Goal: Understand site structure: Understand site structure

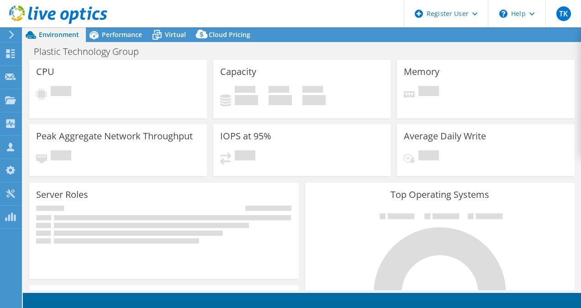
select select "USD"
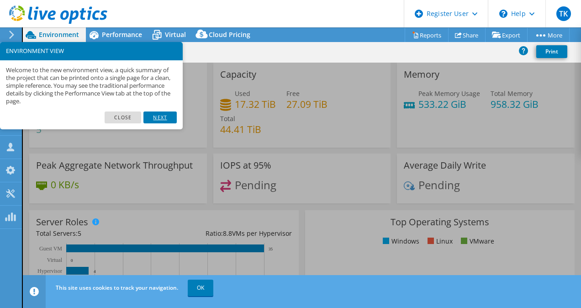
click at [160, 118] on link "Next" at bounding box center [159, 117] width 33 height 12
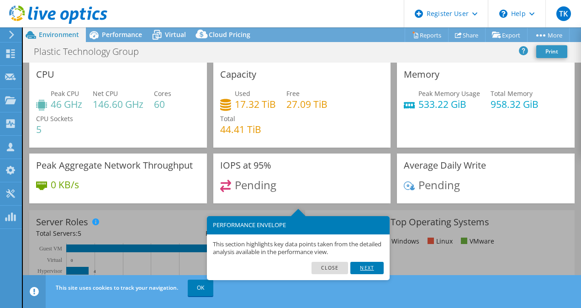
click at [376, 263] on link "Next" at bounding box center [366, 268] width 33 height 12
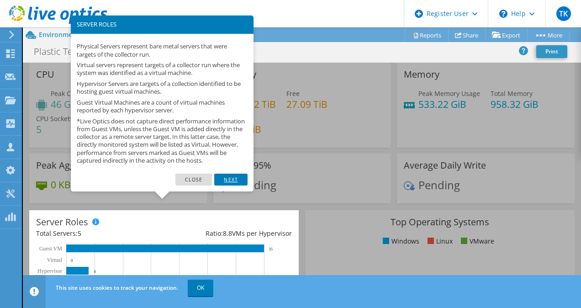
click at [234, 185] on link "Next" at bounding box center [230, 180] width 33 height 12
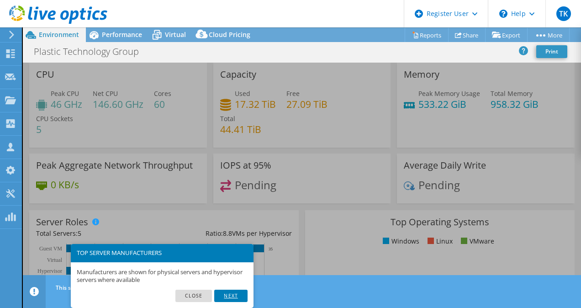
click at [236, 294] on link "Next" at bounding box center [230, 296] width 33 height 12
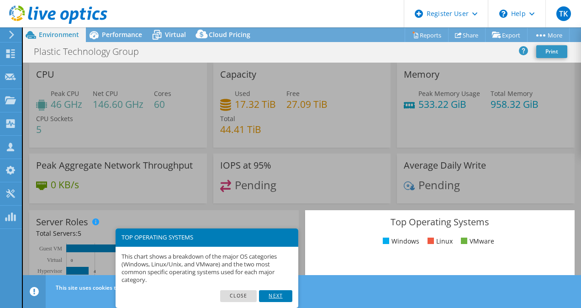
click at [275, 291] on link "Next" at bounding box center [275, 296] width 33 height 12
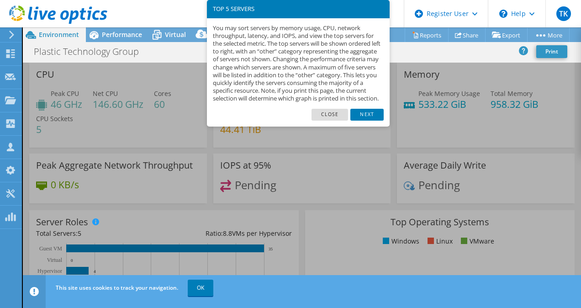
scroll to position [327, 0]
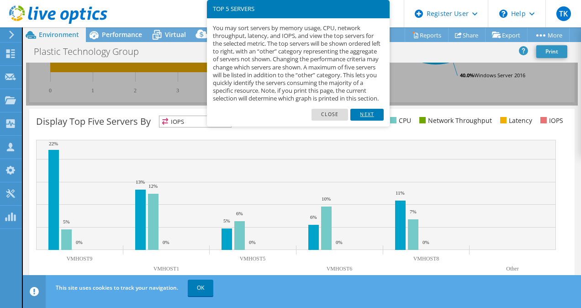
click at [369, 121] on link "Next" at bounding box center [366, 115] width 33 height 12
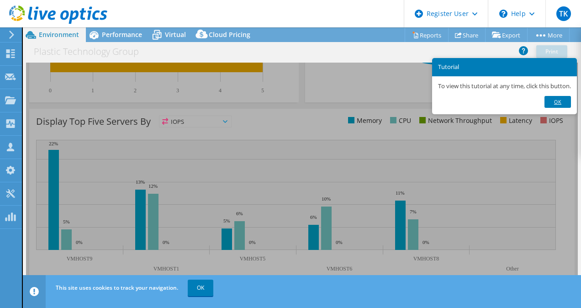
click at [561, 103] on link "Ok" at bounding box center [558, 102] width 26 height 12
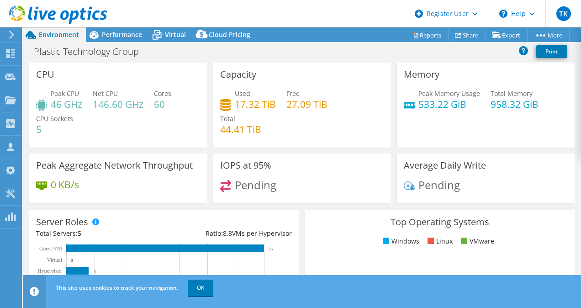
scroll to position [0, 0]
click at [109, 25] on header "TK Dell User [PERSON_NAME] [PERSON_NAME][EMAIL_ADDRESS][PERSON_NAME][DOMAIN_NAM…" at bounding box center [290, 13] width 581 height 27
click at [107, 32] on span "Performance" at bounding box center [122, 34] width 40 height 9
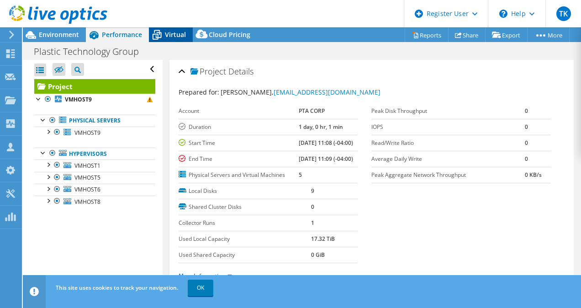
click at [174, 35] on span "Virtual" at bounding box center [175, 34] width 21 height 9
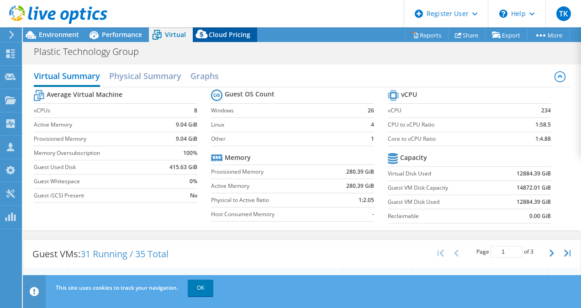
click at [220, 37] on span "Cloud Pricing" at bounding box center [230, 34] width 42 height 9
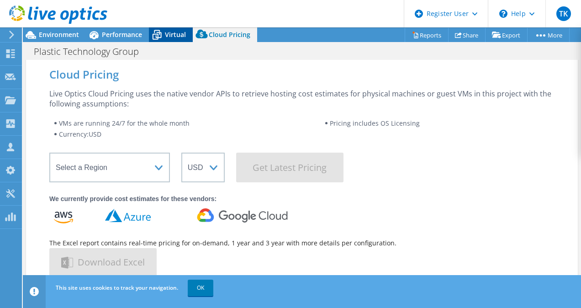
click at [181, 31] on span "Virtual" at bounding box center [175, 34] width 21 height 9
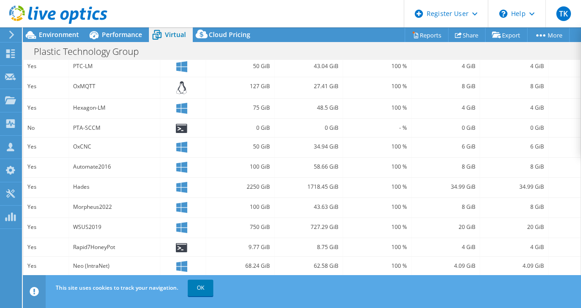
scroll to position [305, 0]
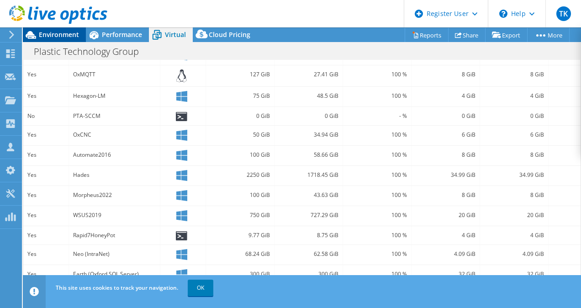
click at [66, 35] on span "Environment" at bounding box center [59, 34] width 40 height 9
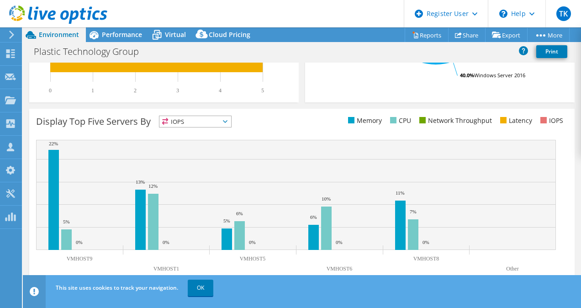
scroll to position [0, 0]
